Goal: Task Accomplishment & Management: Manage account settings

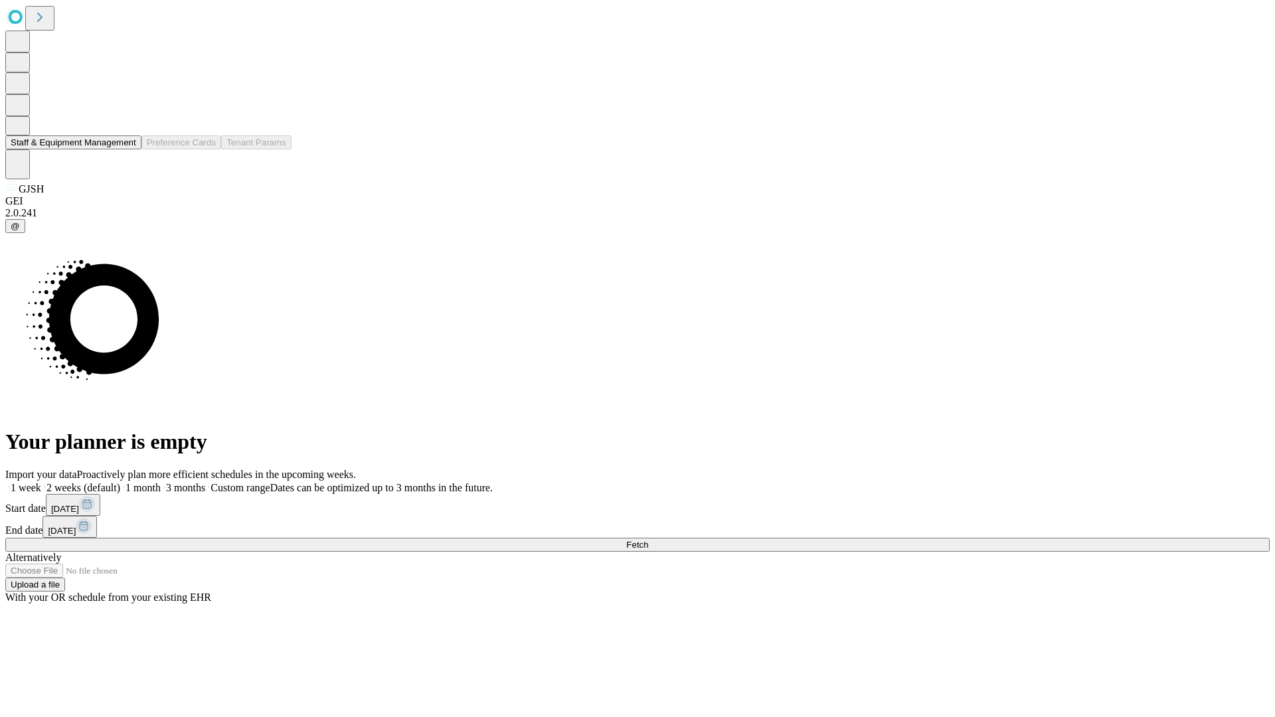
click at [127, 149] on button "Staff & Equipment Management" at bounding box center [73, 143] width 136 height 14
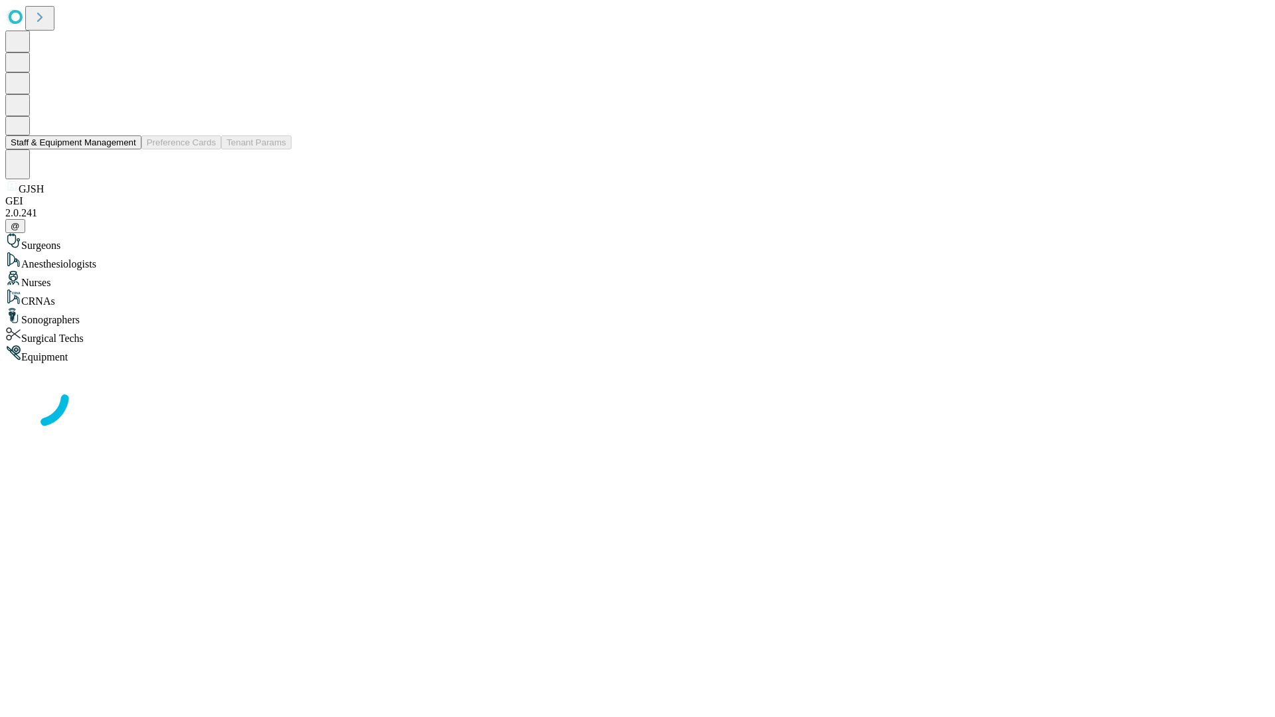
click at [127, 149] on button "Staff & Equipment Management" at bounding box center [73, 143] width 136 height 14
